Goal: Task Accomplishment & Management: Manage account settings

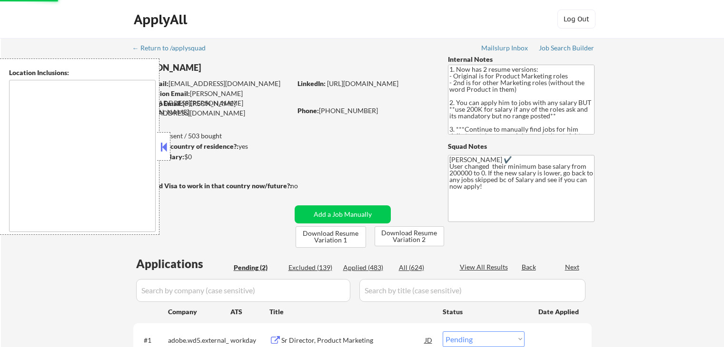
select select ""pending""
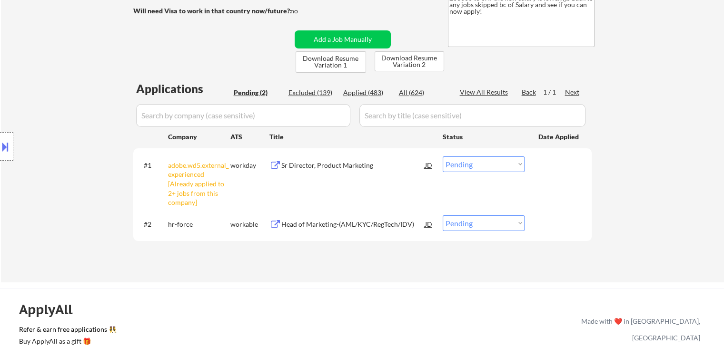
scroll to position [190, 0]
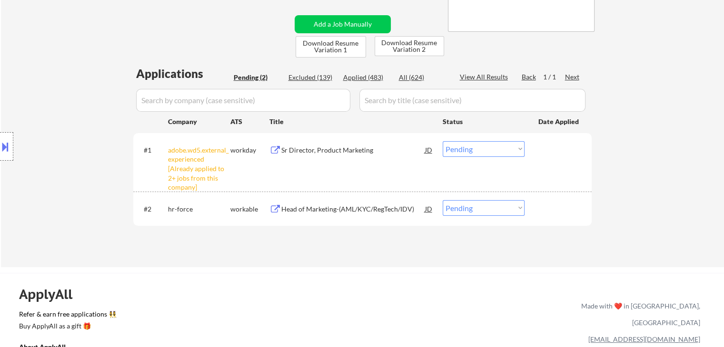
click at [479, 153] on select "Choose an option... Pending Applied Excluded (Questions) Excluded (Expired) Exc…" at bounding box center [484, 149] width 82 height 16
click at [443, 141] on select "Choose an option... Pending Applied Excluded (Questions) Excluded (Expired) Exc…" at bounding box center [484, 149] width 82 height 16
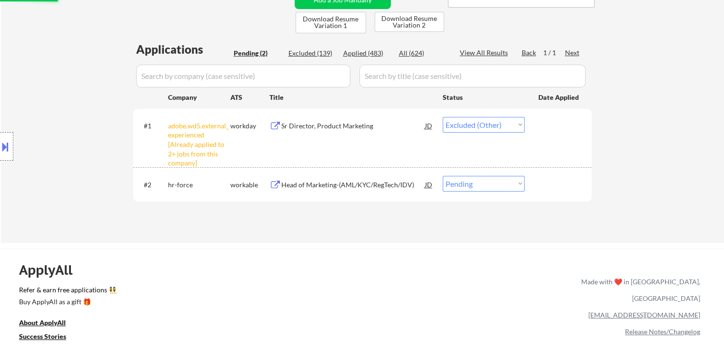
scroll to position [238, 0]
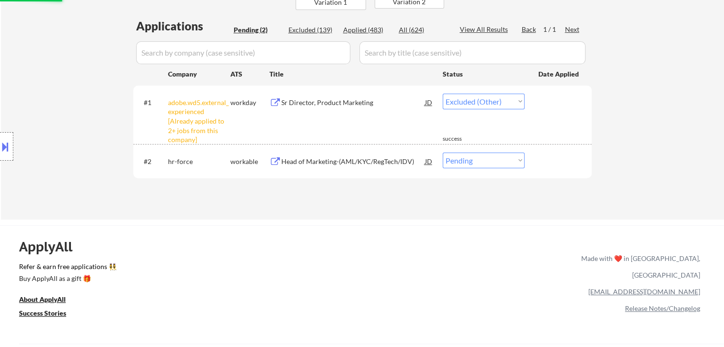
select select ""pending""
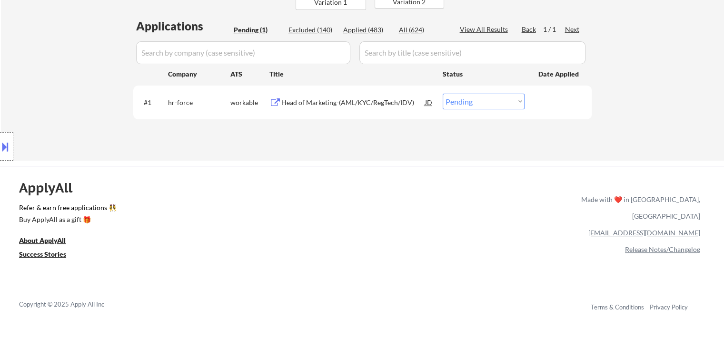
click at [361, 102] on div "Head of Marketing-(AML/KYC/RegTech/IDV)" at bounding box center [353, 103] width 144 height 10
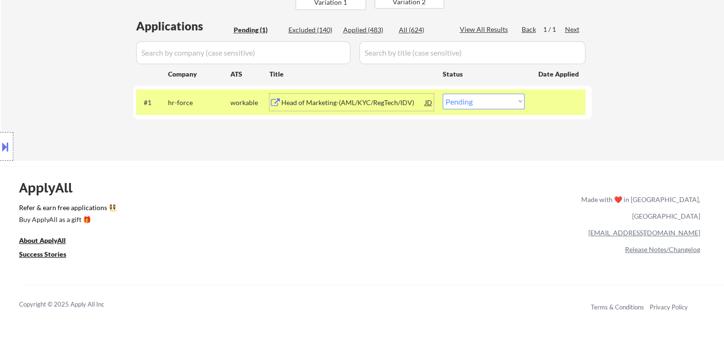
click at [2, 148] on button at bounding box center [5, 147] width 10 height 16
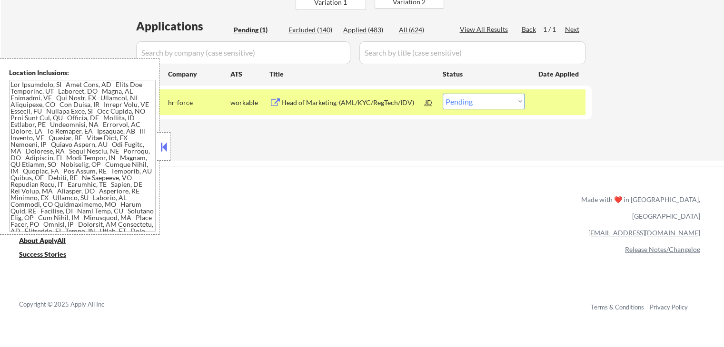
click at [72, 161] on textarea at bounding box center [82, 156] width 147 height 152
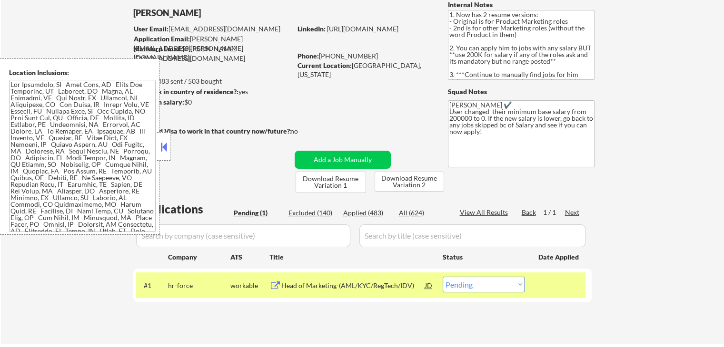
scroll to position [0, 0]
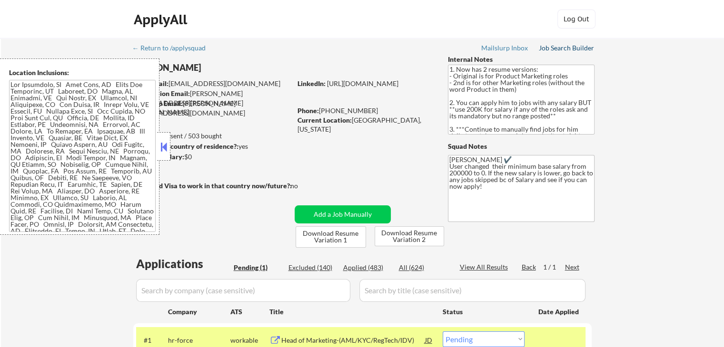
click at [563, 47] on div "Job Search Builder" at bounding box center [567, 48] width 56 height 7
click at [695, 168] on div "← Return to /applysquad Mailslurp Inbox Job Search Builder [PERSON_NAME] User E…" at bounding box center [362, 218] width 723 height 361
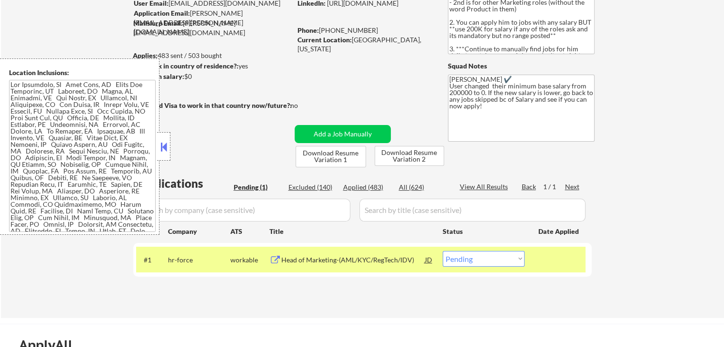
scroll to position [48, 0]
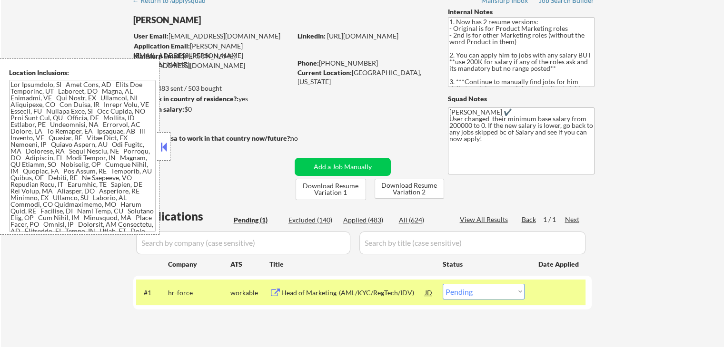
click at [167, 141] on button at bounding box center [163, 147] width 10 height 14
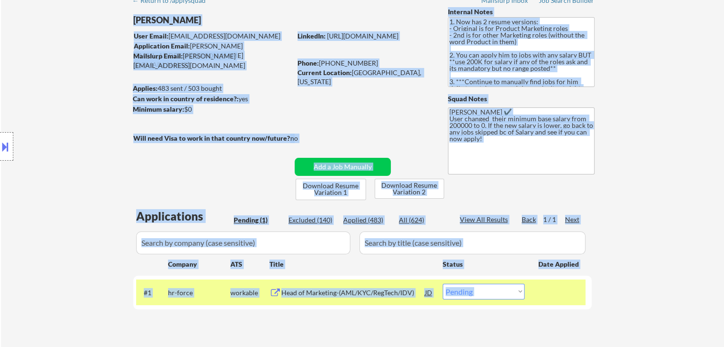
drag, startPoint x: 133, startPoint y: 138, endPoint x: 181, endPoint y: 128, distance: 48.5
click at [179, 127] on body "← Return to /applysquad Mailslurp Inbox Job Search Builder [PERSON_NAME] User E…" at bounding box center [362, 125] width 724 height 347
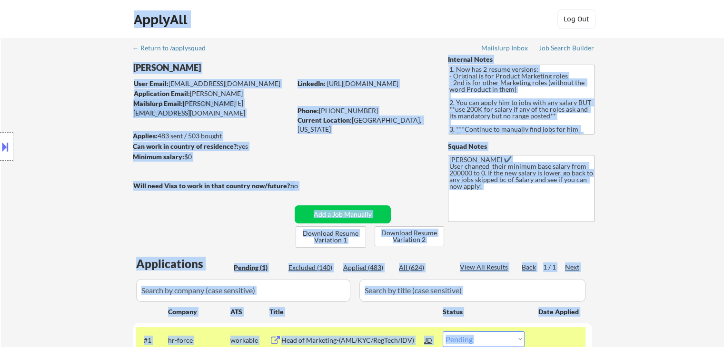
click at [74, 138] on div "Location Inclusions:" at bounding box center [85, 147] width 170 height 177
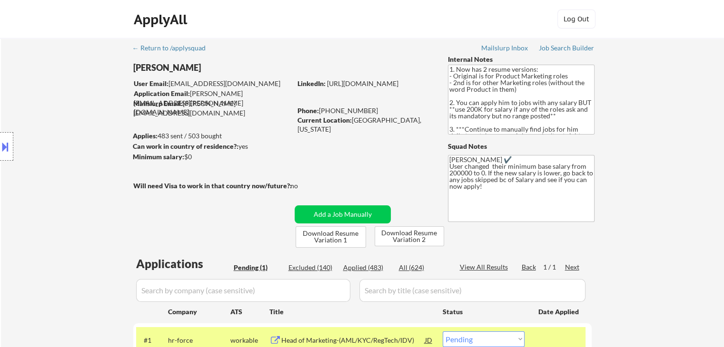
click at [0, 154] on div at bounding box center [6, 146] width 13 height 29
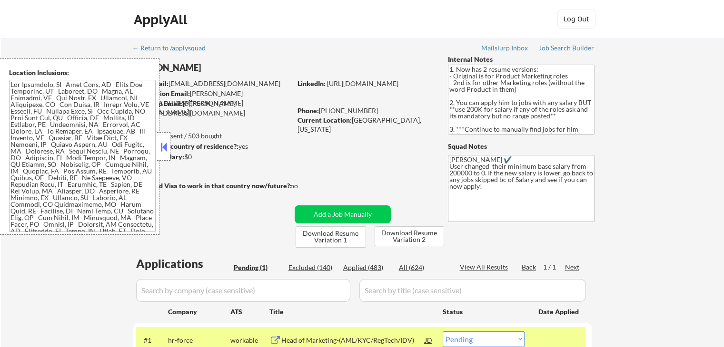
click at [39, 116] on textarea at bounding box center [82, 156] width 147 height 152
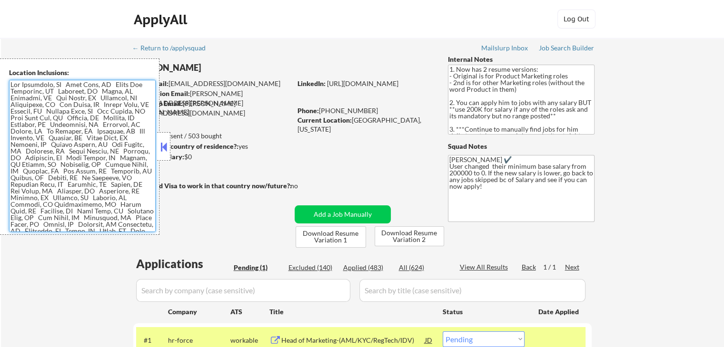
scroll to position [70, 0]
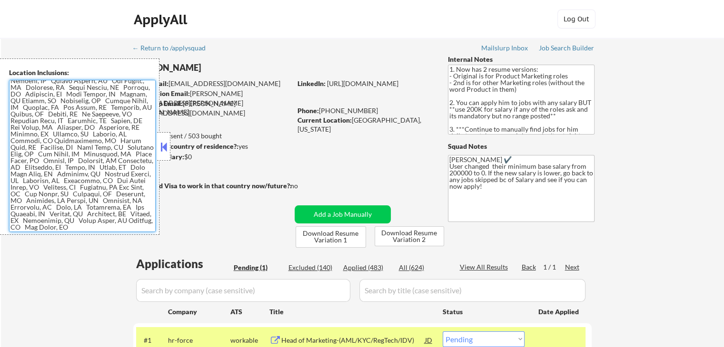
drag, startPoint x: 10, startPoint y: 82, endPoint x: 135, endPoint y: 313, distance: 262.6
click at [135, 313] on body "← Return to /applysquad Mailslurp Inbox Job Search Builder [PERSON_NAME] User E…" at bounding box center [362, 173] width 724 height 347
click at [166, 149] on button at bounding box center [163, 147] width 10 height 14
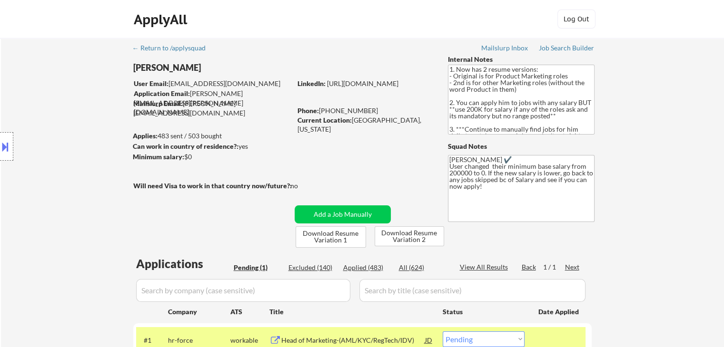
scroll to position [48, 0]
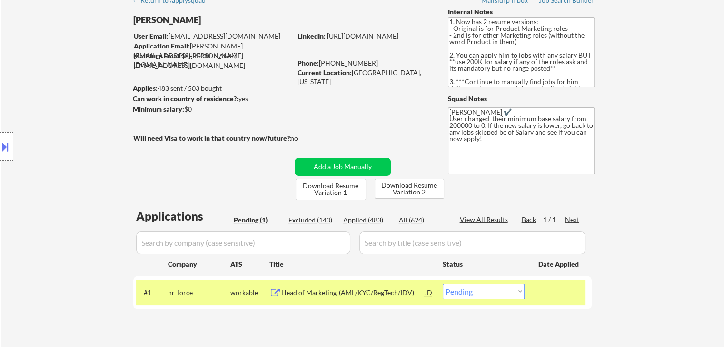
click at [15, 161] on div "Location Inclusions:" at bounding box center [85, 147] width 170 height 177
click at [98, 178] on div "Location Inclusions:" at bounding box center [85, 147] width 170 height 177
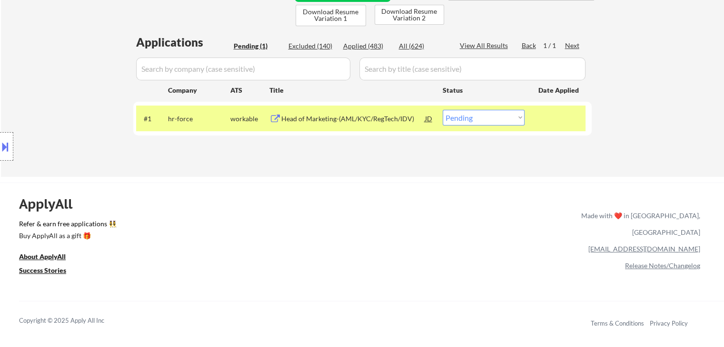
scroll to position [238, 0]
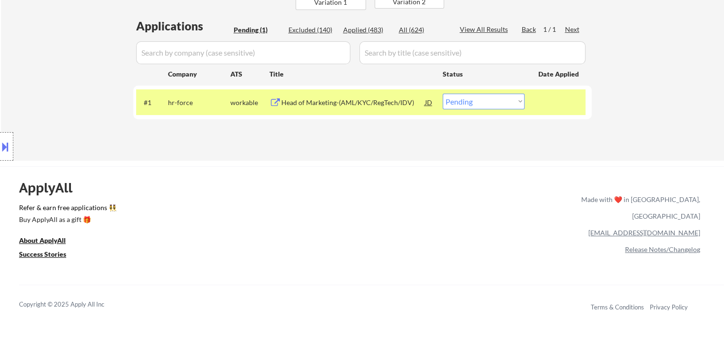
click at [299, 164] on div "← Return to /applysquad Mailslurp Inbox Job Search Builder [PERSON_NAME] User E…" at bounding box center [362, 205] width 724 height 887
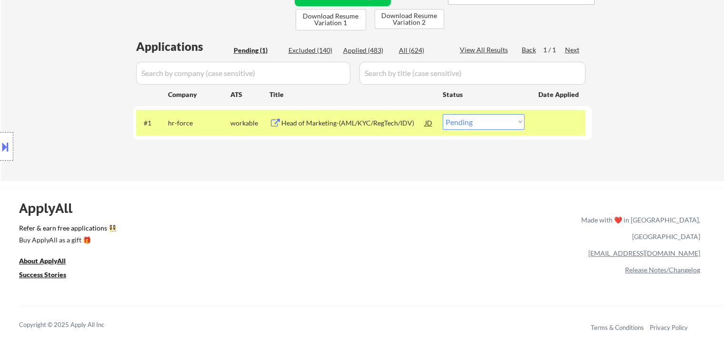
scroll to position [0, 0]
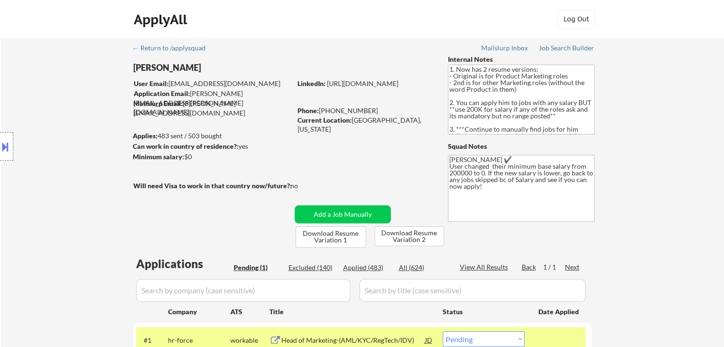
click at [495, 203] on textarea "[PERSON_NAME] ✔️ User changed their minimum base salary from 200000 to 0. If th…" at bounding box center [521, 188] width 147 height 67
click at [372, 141] on div "← Return to /applysquad Mailslurp Inbox Job Search Builder [PERSON_NAME] User E…" at bounding box center [362, 214] width 475 height 353
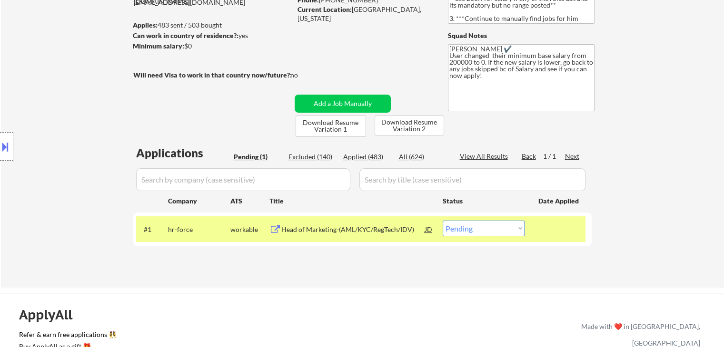
scroll to position [95, 0]
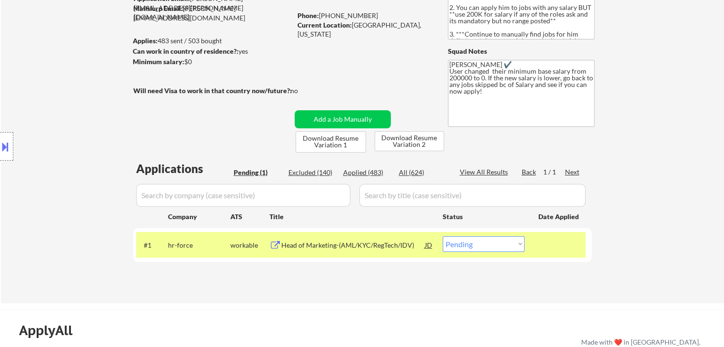
click at [316, 245] on div "Head of Marketing-(AML/KYC/RegTech/IDV)" at bounding box center [353, 246] width 144 height 10
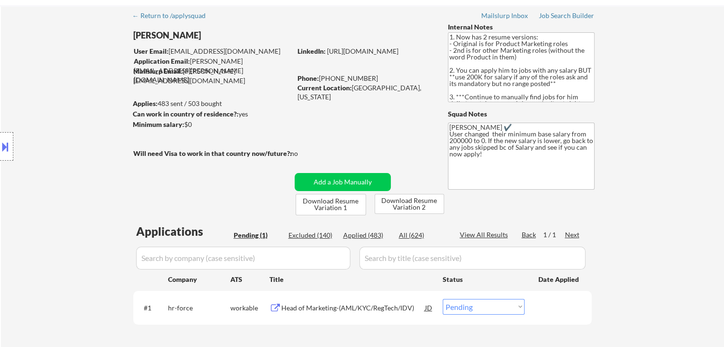
scroll to position [0, 0]
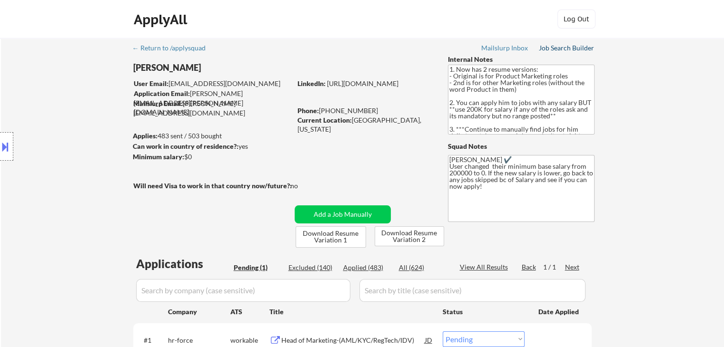
click at [573, 49] on div "Job Search Builder" at bounding box center [567, 48] width 56 height 7
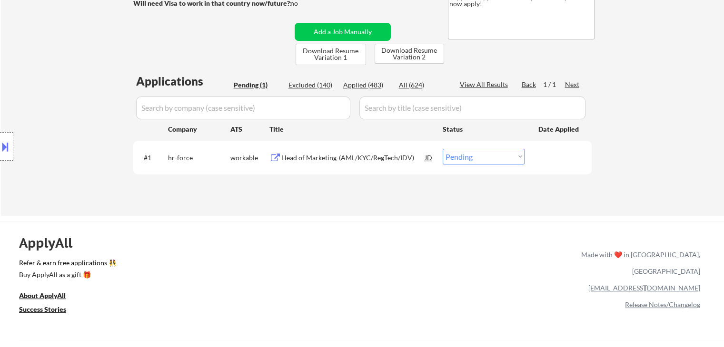
scroll to position [190, 0]
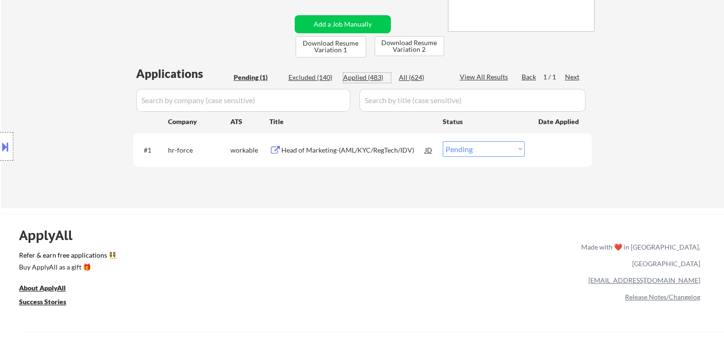
click at [363, 75] on div "Applied (483)" at bounding box center [367, 78] width 48 height 10
click at [407, 79] on div "All (624)" at bounding box center [423, 78] width 48 height 10
click at [375, 75] on div "Applied (483)" at bounding box center [367, 78] width 48 height 10
click at [237, 102] on input "input" at bounding box center [243, 100] width 214 height 23
select select ""applied""
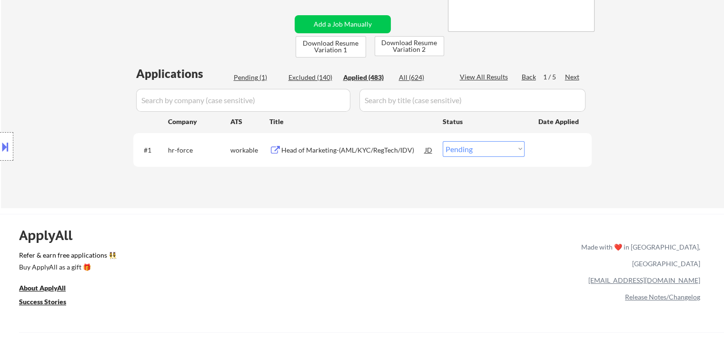
select select ""applied""
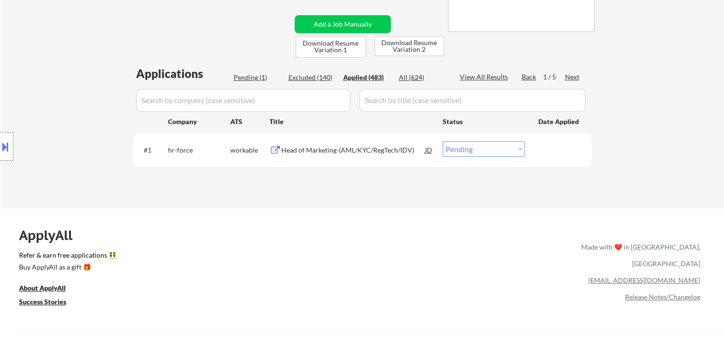
select select ""applied""
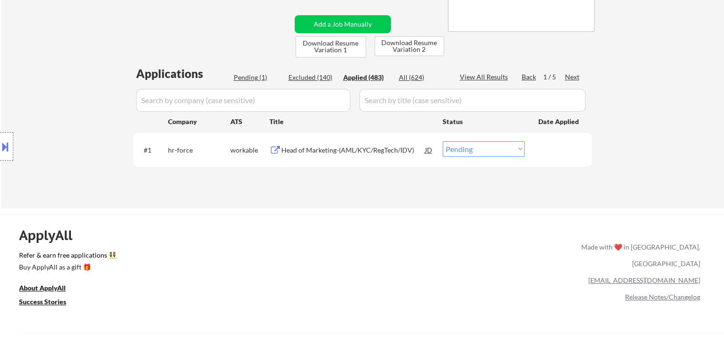
select select ""applied""
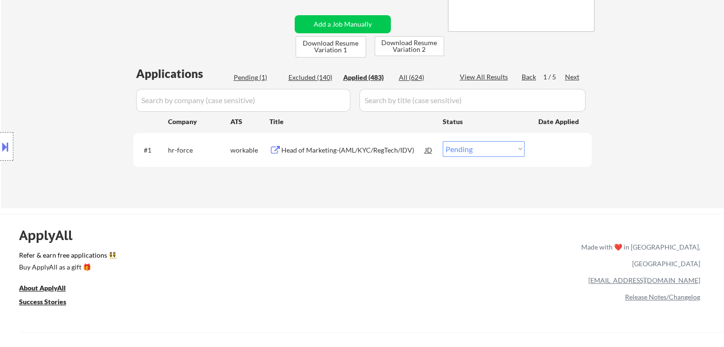
select select ""applied""
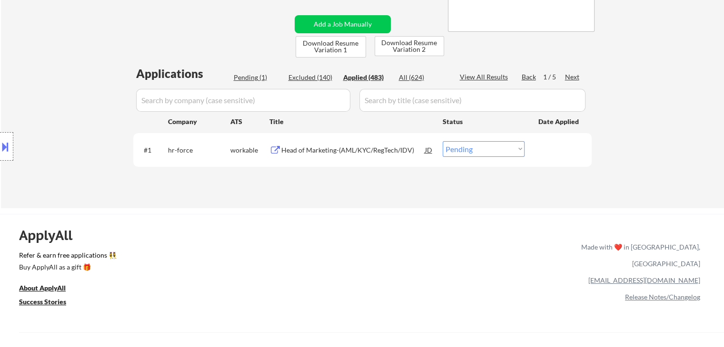
select select ""applied""
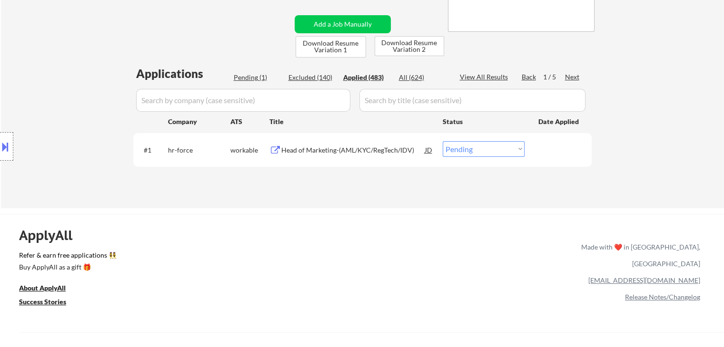
select select ""applied""
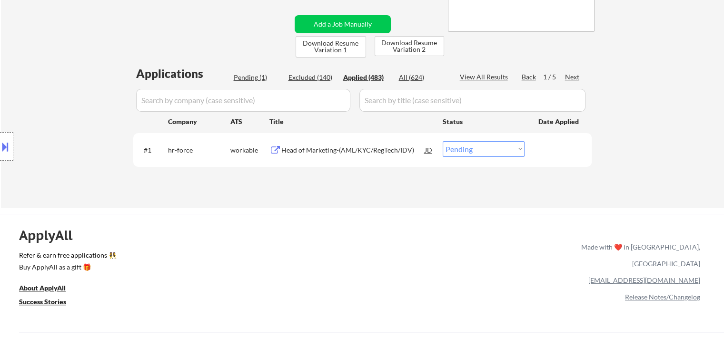
select select ""applied""
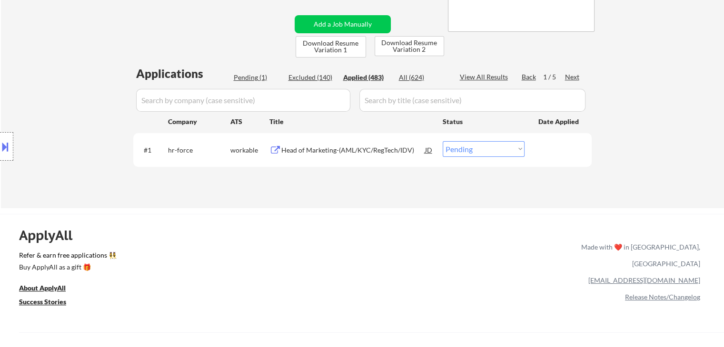
select select ""applied""
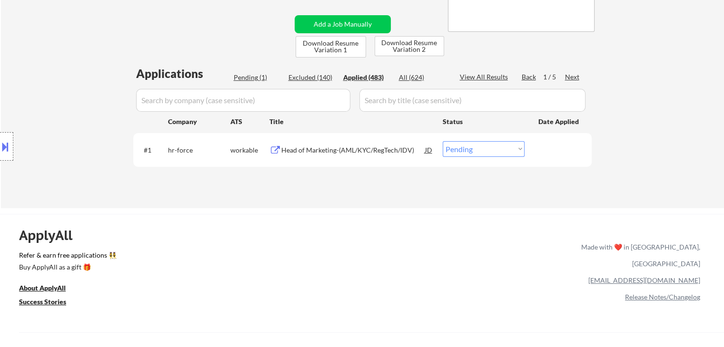
select select ""applied""
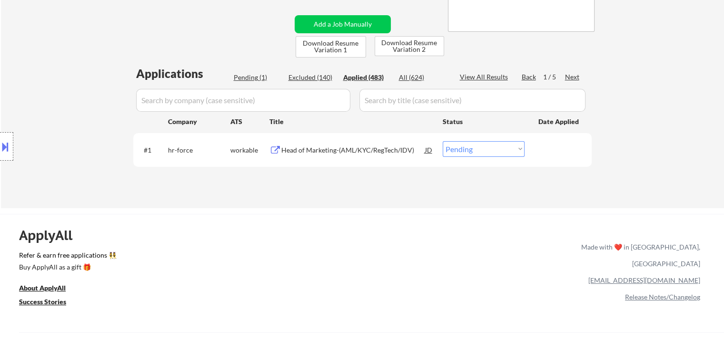
select select ""applied""
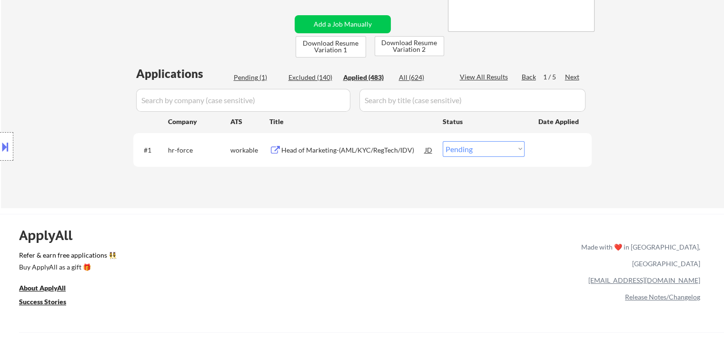
select select ""applied""
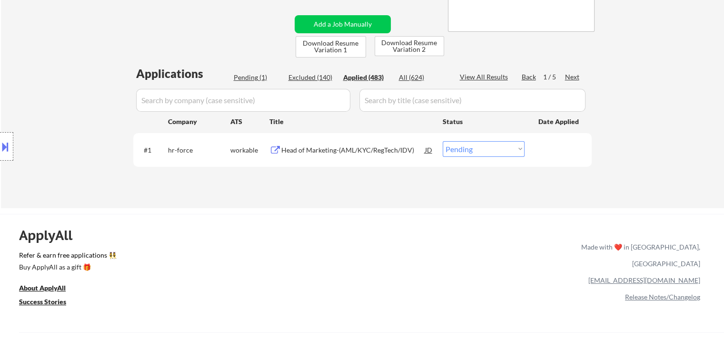
select select ""applied""
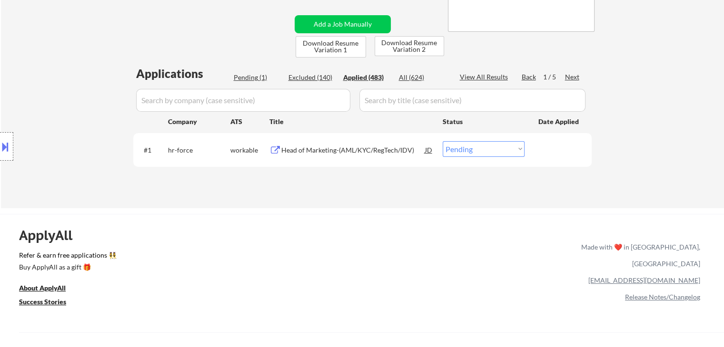
select select ""applied""
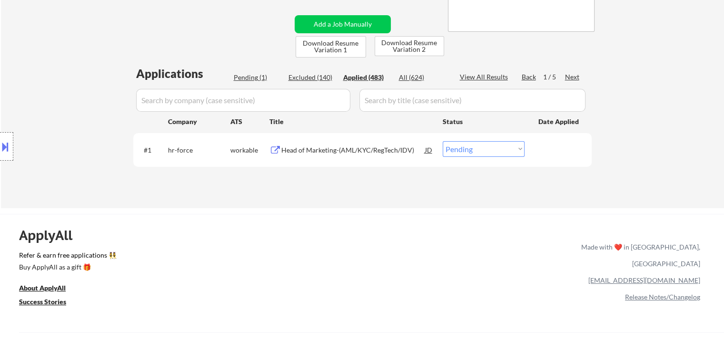
select select ""applied""
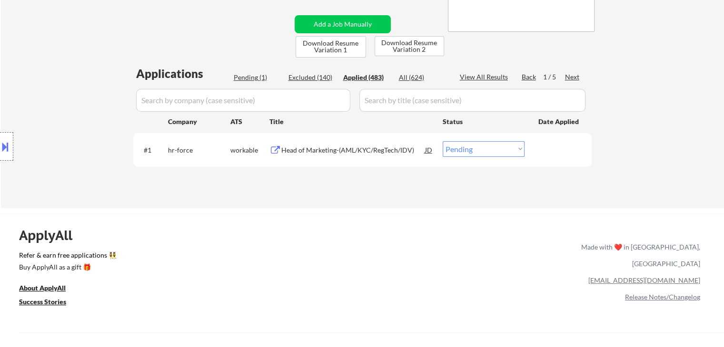
select select ""applied""
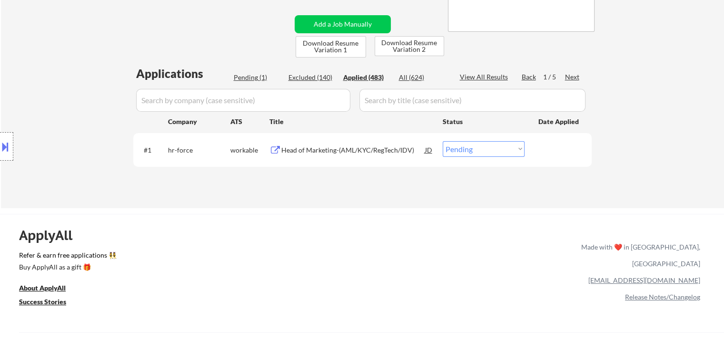
select select ""applied""
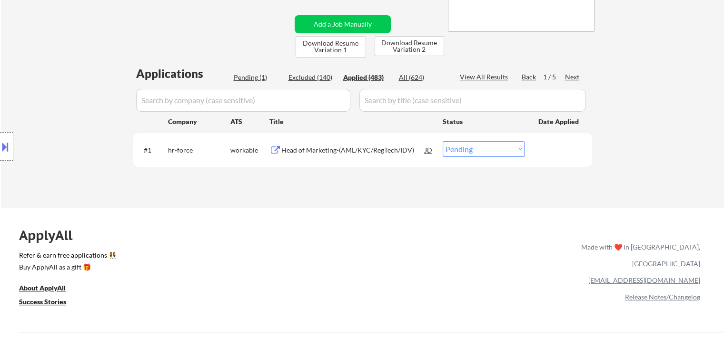
select select ""applied""
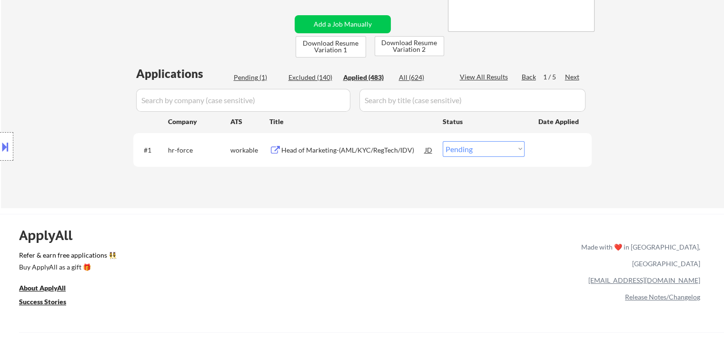
select select ""applied""
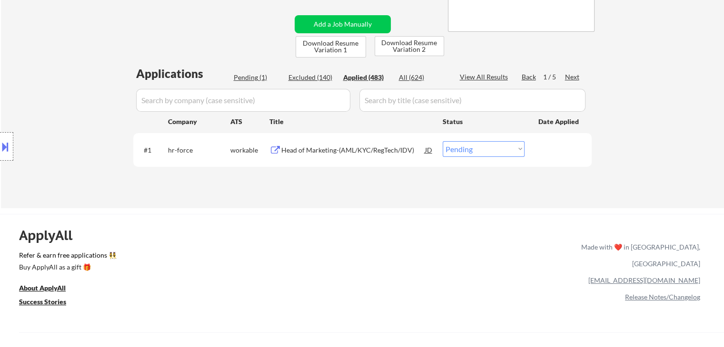
select select ""applied""
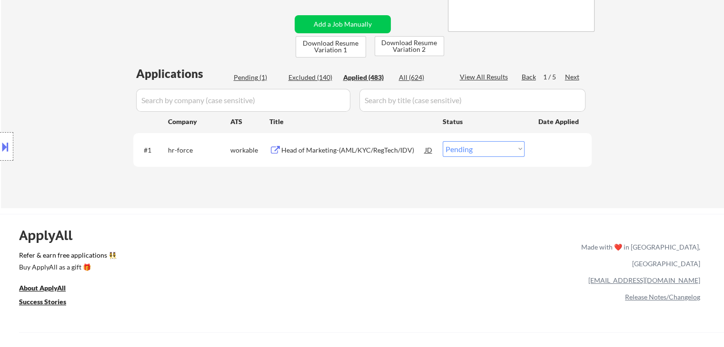
select select ""applied""
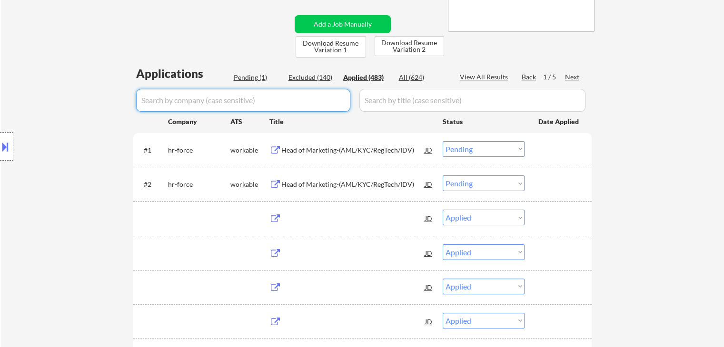
select select ""applied""
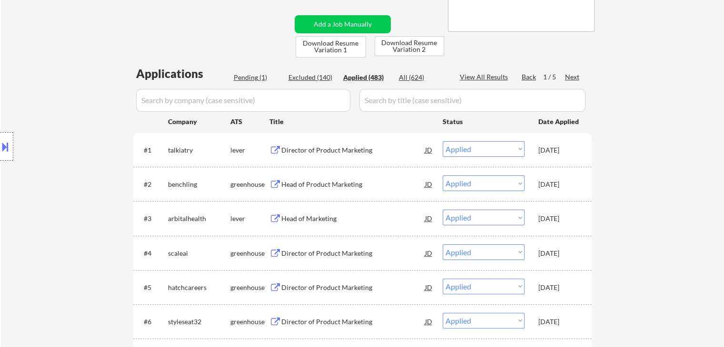
click at [4, 145] on button at bounding box center [5, 147] width 10 height 16
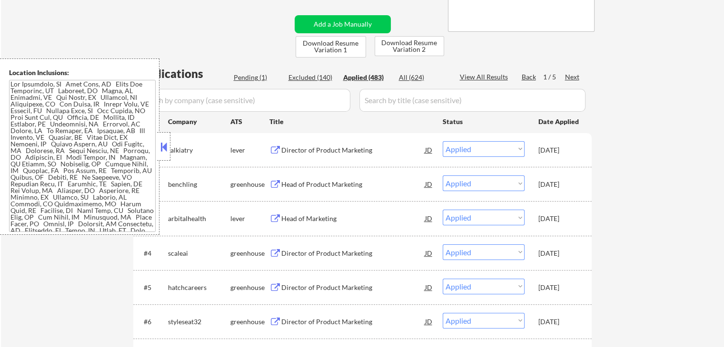
scroll to position [0, 0]
click at [250, 75] on div "Pending (1)" at bounding box center [258, 78] width 48 height 10
select select ""pending""
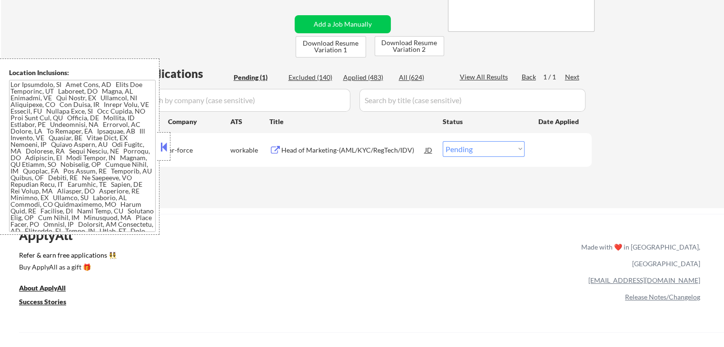
drag, startPoint x: 171, startPoint y: 149, endPoint x: 227, endPoint y: 154, distance: 55.9
click at [170, 149] on div "hr-force" at bounding box center [199, 151] width 62 height 10
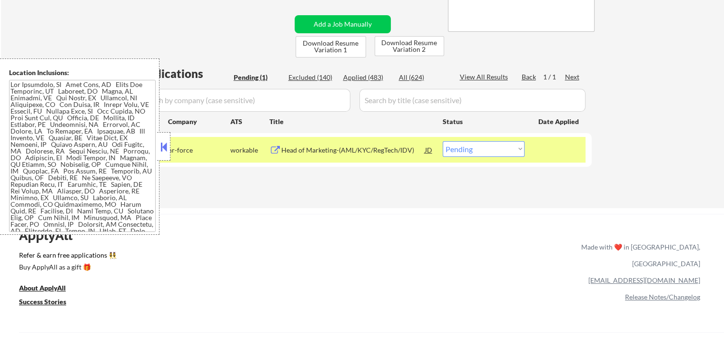
scroll to position [238, 0]
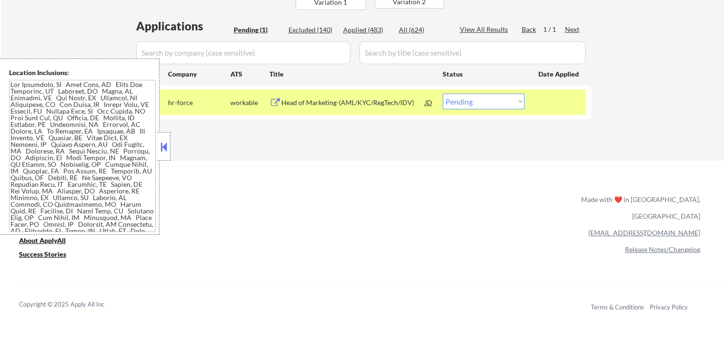
drag, startPoint x: 163, startPoint y: 149, endPoint x: 369, endPoint y: 165, distance: 206.6
click at [166, 148] on button at bounding box center [163, 147] width 10 height 14
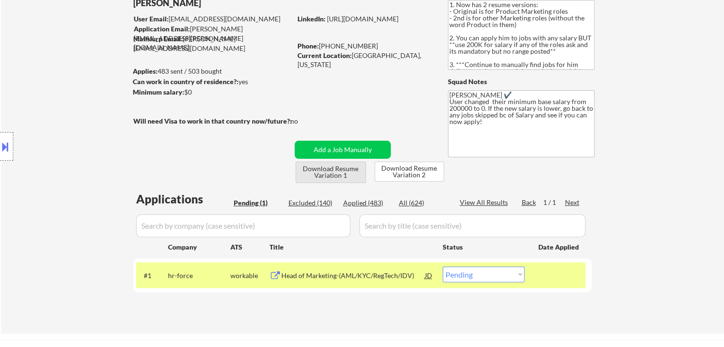
scroll to position [0, 0]
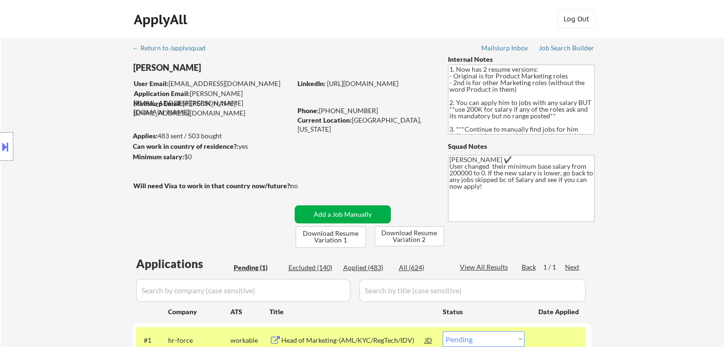
click at [346, 214] on button "Add a Job Manually" at bounding box center [343, 215] width 96 height 18
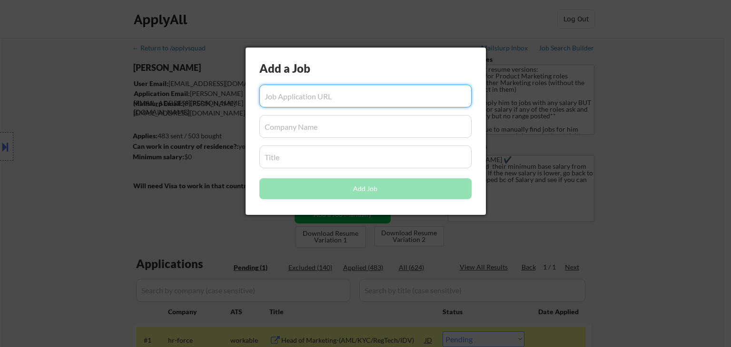
click at [345, 98] on input "input" at bounding box center [365, 96] width 212 height 23
paste input "[URL][DOMAIN_NAME]"
type input "[URL][DOMAIN_NAME]"
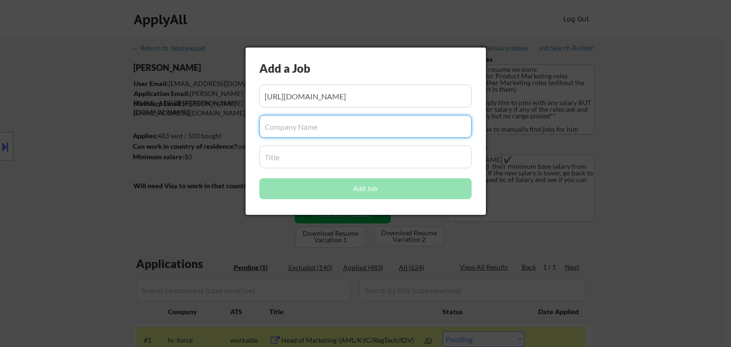
click at [306, 126] on input "input" at bounding box center [365, 126] width 212 height 23
paste input "Scale AI"
type input "Scale AI"
click at [168, 193] on div at bounding box center [365, 173] width 731 height 347
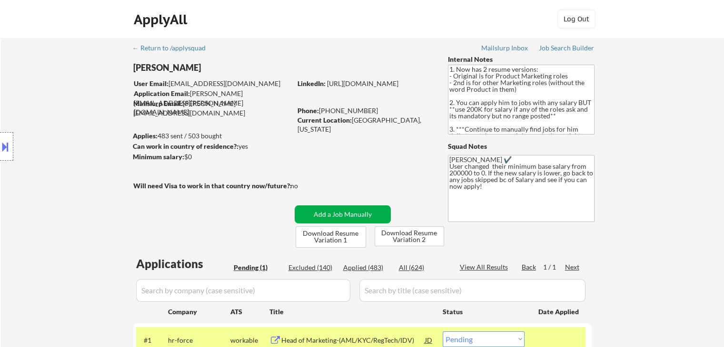
click at [350, 216] on button "Add a Job Manually" at bounding box center [343, 215] width 96 height 18
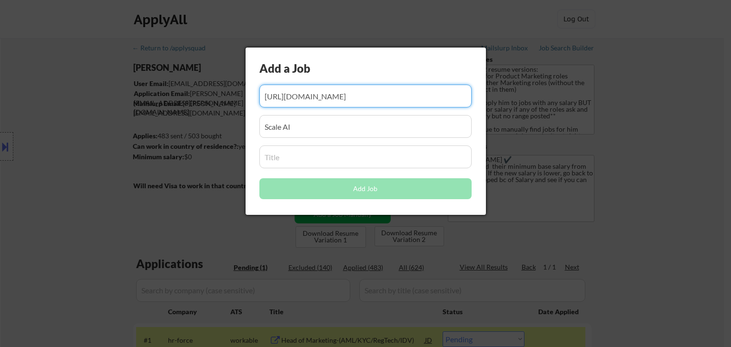
click at [297, 158] on input "input" at bounding box center [365, 157] width 212 height 23
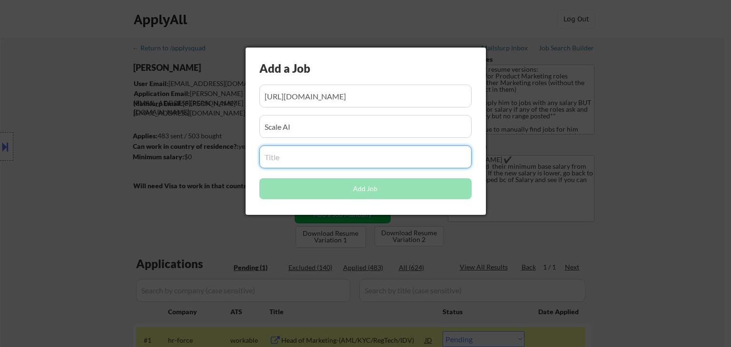
paste input "Director of Product Marketing"
type input "Director of Product Marketing"
click at [341, 121] on input "input" at bounding box center [365, 126] width 212 height 23
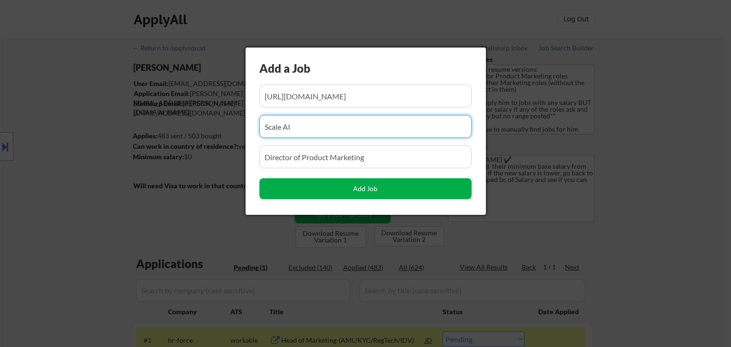
click at [354, 188] on button "Add Job" at bounding box center [365, 188] width 212 height 21
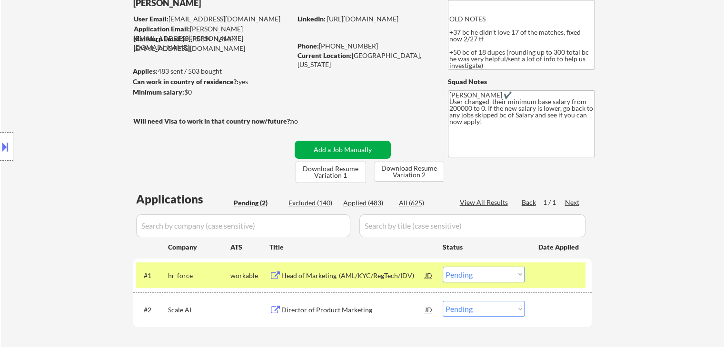
scroll to position [238, 0]
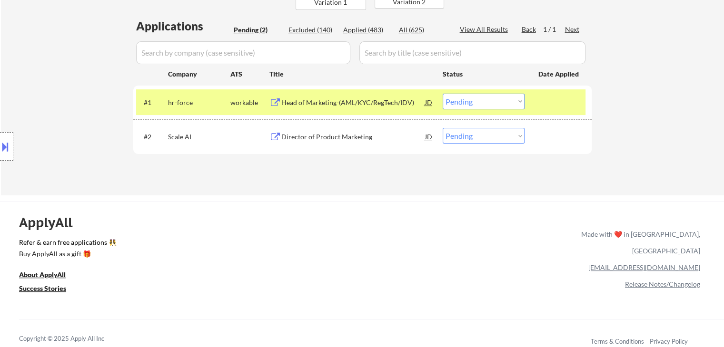
click at [516, 103] on select "Choose an option... Pending Applied Excluded (Questions) Excluded (Expired) Exc…" at bounding box center [484, 102] width 82 height 16
drag, startPoint x: 361, startPoint y: 197, endPoint x: 466, endPoint y: 158, distance: 112.0
click at [365, 193] on div "← Return to /applysquad Mailslurp Inbox Job Search Builder [PERSON_NAME] User E…" at bounding box center [362, 222] width 724 height 921
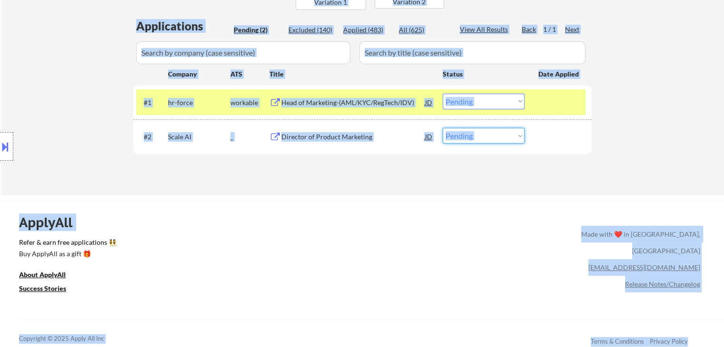
click at [484, 138] on select "Choose an option... Pending Applied Excluded (Questions) Excluded (Expired) Exc…" at bounding box center [484, 136] width 82 height 16
select select ""applied""
click at [443, 128] on select "Choose an option... Pending Applied Excluded (Questions) Excluded (Expired) Exc…" at bounding box center [484, 136] width 82 height 16
click at [458, 203] on div "ApplyAll Refer & earn free applications 👯‍♀️ Buy ApplyAll as a gift 🎁 About App…" at bounding box center [362, 275] width 724 height 148
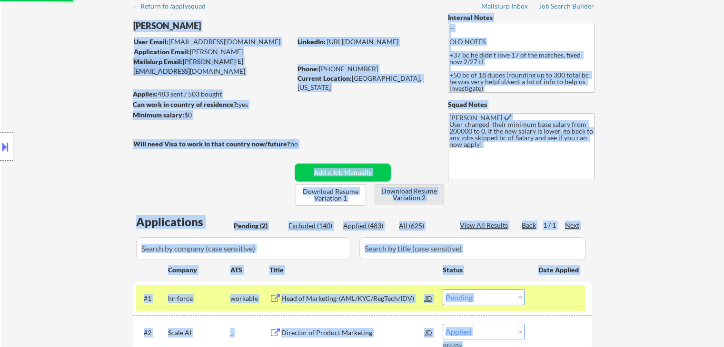
scroll to position [0, 0]
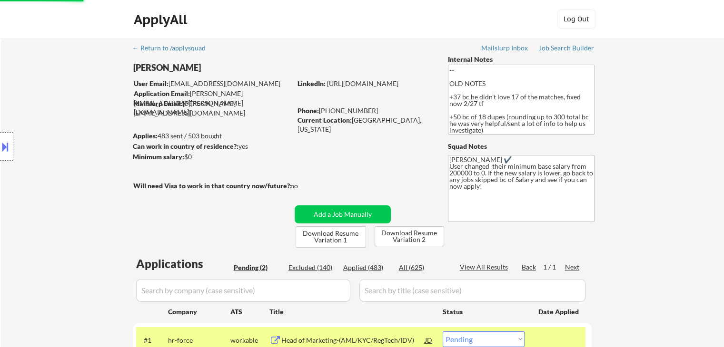
click at [255, 223] on div "← Return to /applysquad Mailslurp Inbox Job Search Builder [PERSON_NAME] User E…" at bounding box center [362, 232] width 475 height 388
